Goal: Task Accomplishment & Management: Manage account settings

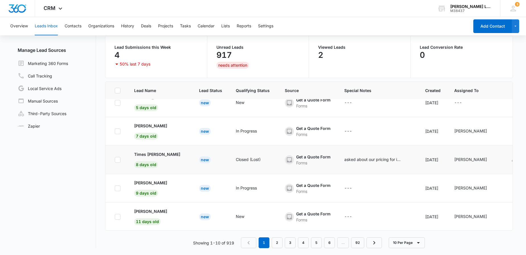
scroll to position [10, 0]
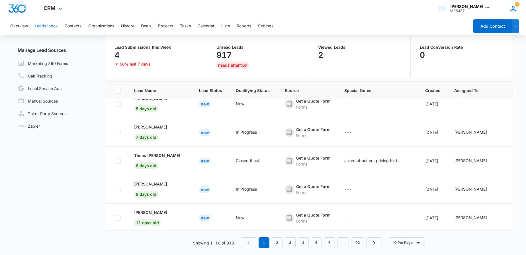
click at [516, 8] on icon at bounding box center [513, 8] width 9 height 9
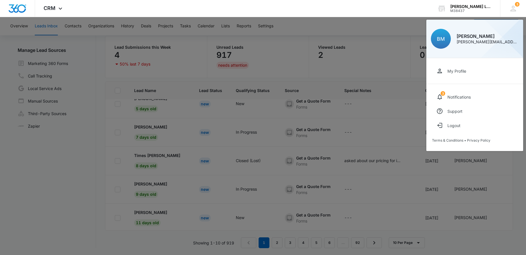
click at [116, 56] on div at bounding box center [263, 127] width 526 height 255
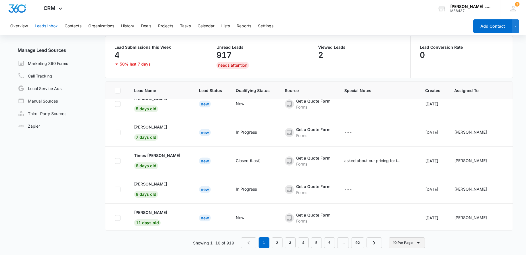
click at [414, 243] on button "10 Per Page" at bounding box center [407, 242] width 36 height 11
click at [436, 243] on div "Showing 1-10 of 919 1 2 3 4 5 6 … 92 10 Per Page" at bounding box center [309, 242] width 408 height 11
click at [21, 27] on button "Overview" at bounding box center [19, 26] width 18 height 18
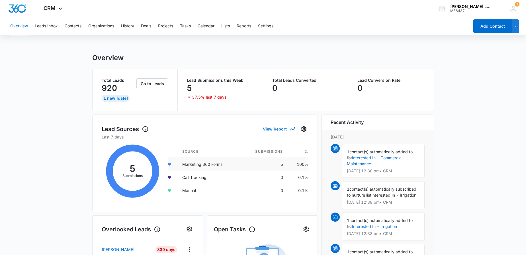
click at [222, 166] on td "Marketing 360 Forms" at bounding box center [209, 164] width 63 height 13
click at [152, 83] on button "Go to Leads" at bounding box center [152, 83] width 32 height 11
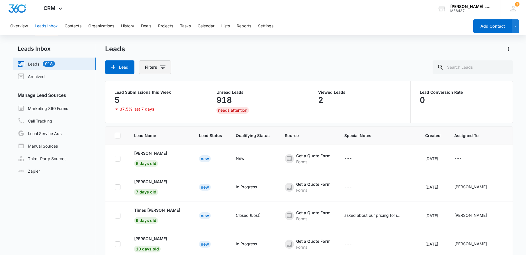
click at [160, 68] on icon "Filters" at bounding box center [163, 67] width 7 height 7
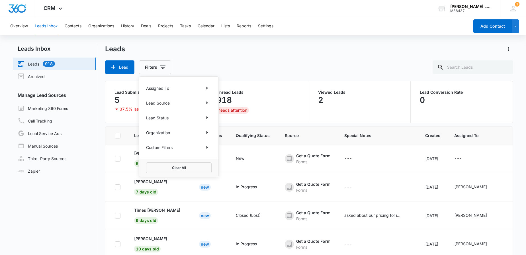
click at [168, 87] on p "Assigned To" at bounding box center [157, 88] width 23 height 6
click at [194, 102] on div "Lead Source" at bounding box center [179, 102] width 66 height 9
click at [208, 104] on icon "Show Lead Source filters" at bounding box center [207, 102] width 7 height 7
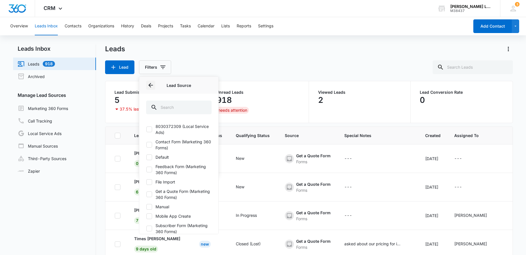
click at [152, 83] on icon "Back" at bounding box center [150, 85] width 7 height 7
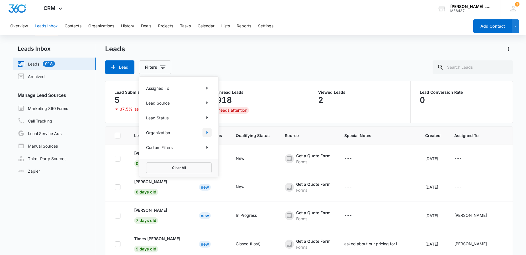
click at [207, 130] on icon "Show Organization filters" at bounding box center [207, 132] width 7 height 7
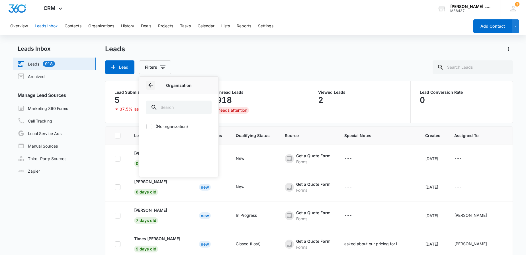
click at [150, 84] on icon "Back" at bounding box center [150, 85] width 7 height 7
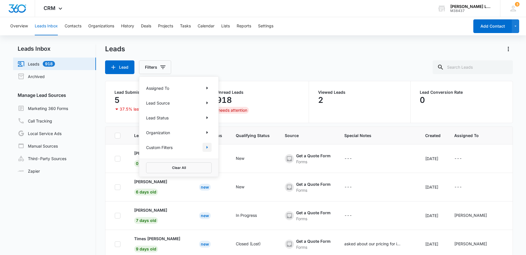
click at [207, 146] on icon "Show Custom Filters filters" at bounding box center [207, 147] width 7 height 7
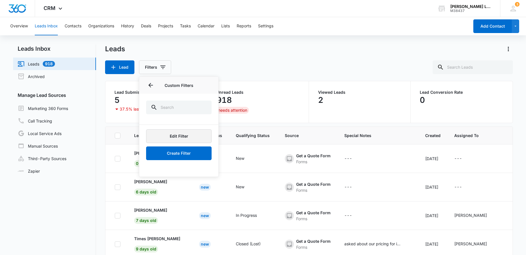
click at [193, 139] on button "Edit Filter" at bounding box center [179, 136] width 66 height 14
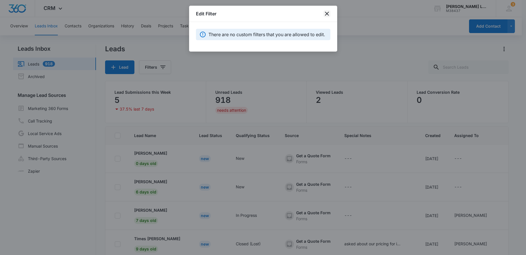
click at [326, 13] on icon "close" at bounding box center [327, 13] width 7 height 7
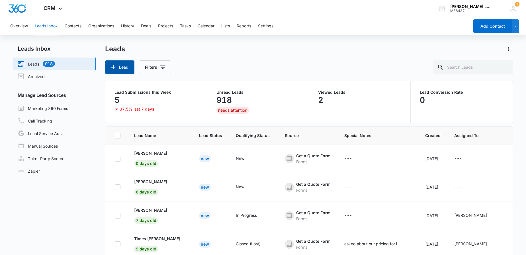
click at [120, 66] on button "Lead" at bounding box center [119, 67] width 29 height 14
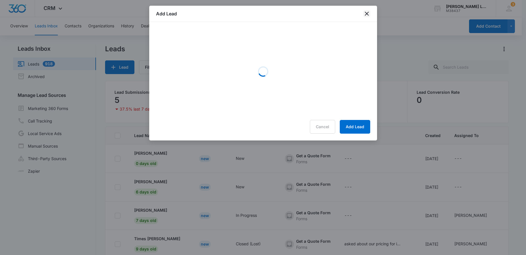
click at [369, 15] on icon "close" at bounding box center [366, 13] width 7 height 7
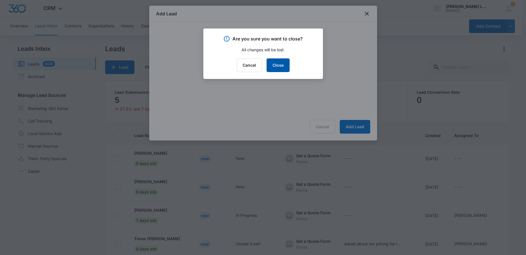
click at [281, 66] on button "Close" at bounding box center [278, 65] width 23 height 14
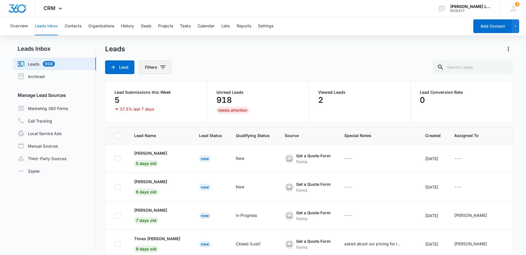
click at [148, 66] on button "Filters" at bounding box center [155, 67] width 32 height 14
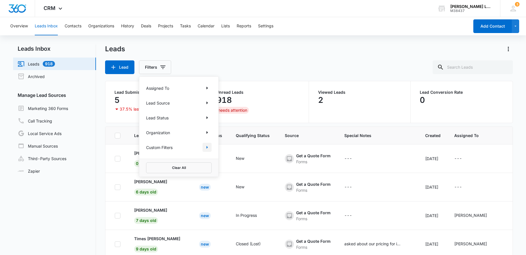
click at [206, 145] on icon "Show Custom Filters filters" at bounding box center [207, 147] width 7 height 7
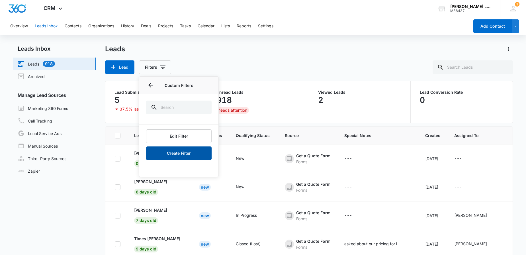
click at [195, 152] on button "Create Filter" at bounding box center [179, 153] width 66 height 14
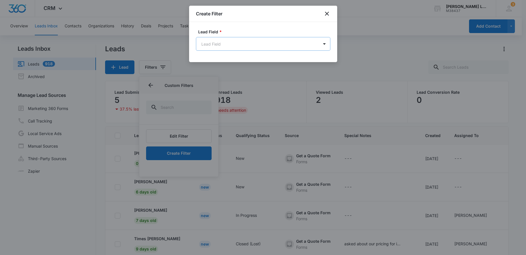
click at [230, 46] on body "CRM Apps Reputation Websites Forms CRM Email Social Shop Payments POS Content A…" at bounding box center [263, 150] width 526 height 300
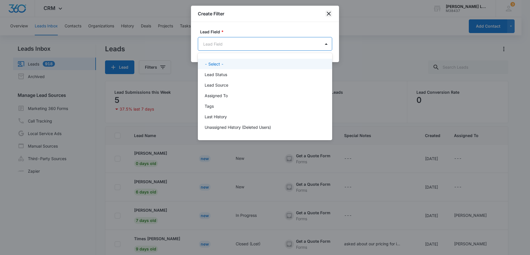
drag, startPoint x: 326, startPoint y: 15, endPoint x: 330, endPoint y: 14, distance: 3.9
click at [326, 15] on div at bounding box center [265, 127] width 530 height 255
click at [324, 46] on body "CRM Apps Reputation Websites Forms CRM Email Social Shop Payments POS Content A…" at bounding box center [265, 127] width 530 height 255
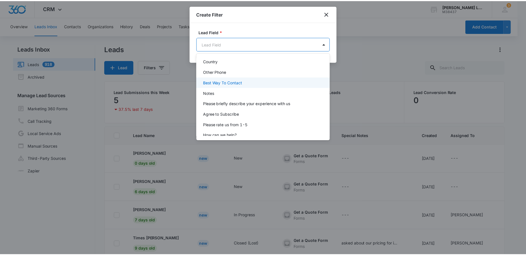
scroll to position [203, 0]
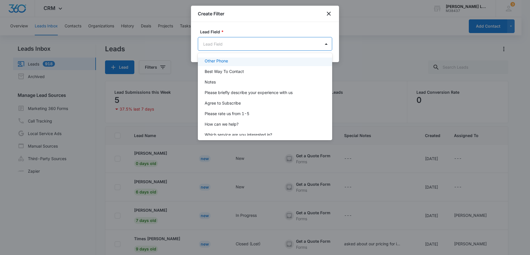
click at [329, 13] on div at bounding box center [265, 127] width 530 height 255
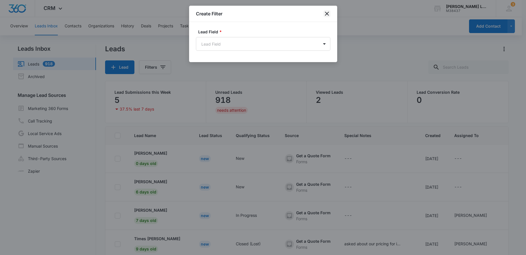
click at [328, 13] on icon "close" at bounding box center [327, 14] width 4 height 4
